Goal: Find specific page/section: Find specific page/section

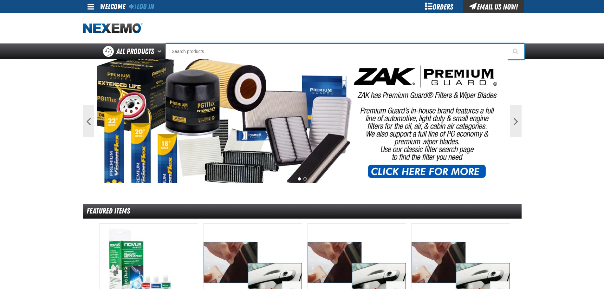
click at [183, 54] on input "Search" at bounding box center [345, 51] width 358 height 16
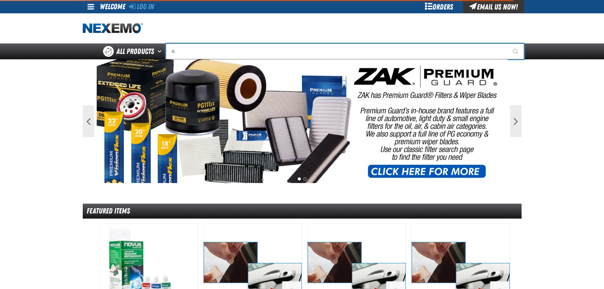
type input "AC"
type input "AC Power Booster - ZAK Products"
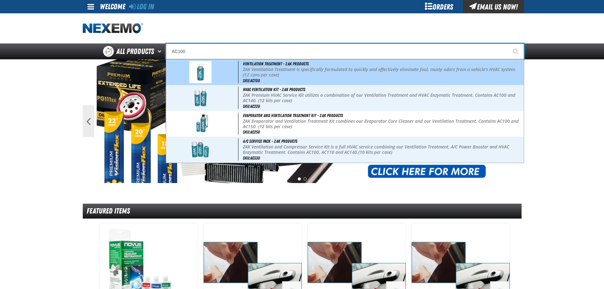
click at [250, 64] on span "Ventilation Treatment - ZAK Products" at bounding box center [276, 63] width 66 height 5
type input "Ventilation Treatment - ZAK Products"
